Goal: Navigation & Orientation: Find specific page/section

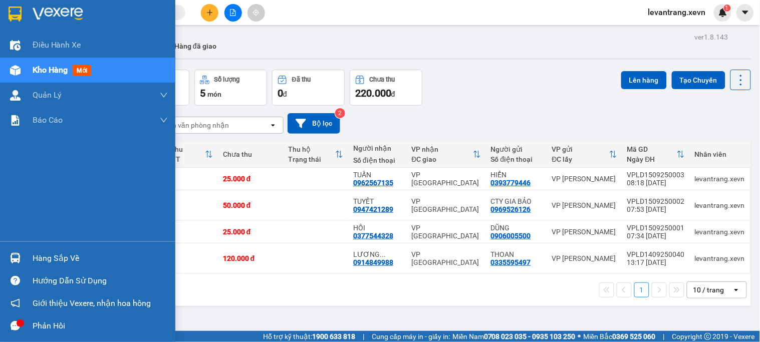
click at [71, 259] on div "Hàng sắp về" at bounding box center [100, 258] width 135 height 15
click at [27, 257] on div "Điều hành xe Kho hàng mới Quản [PERSON_NAME] lý chuyến Quản lý giao nhận mới Qu…" at bounding box center [87, 171] width 175 height 342
click at [27, 257] on div "Hàng sắp về" at bounding box center [87, 258] width 175 height 23
